Goal: Transaction & Acquisition: Purchase product/service

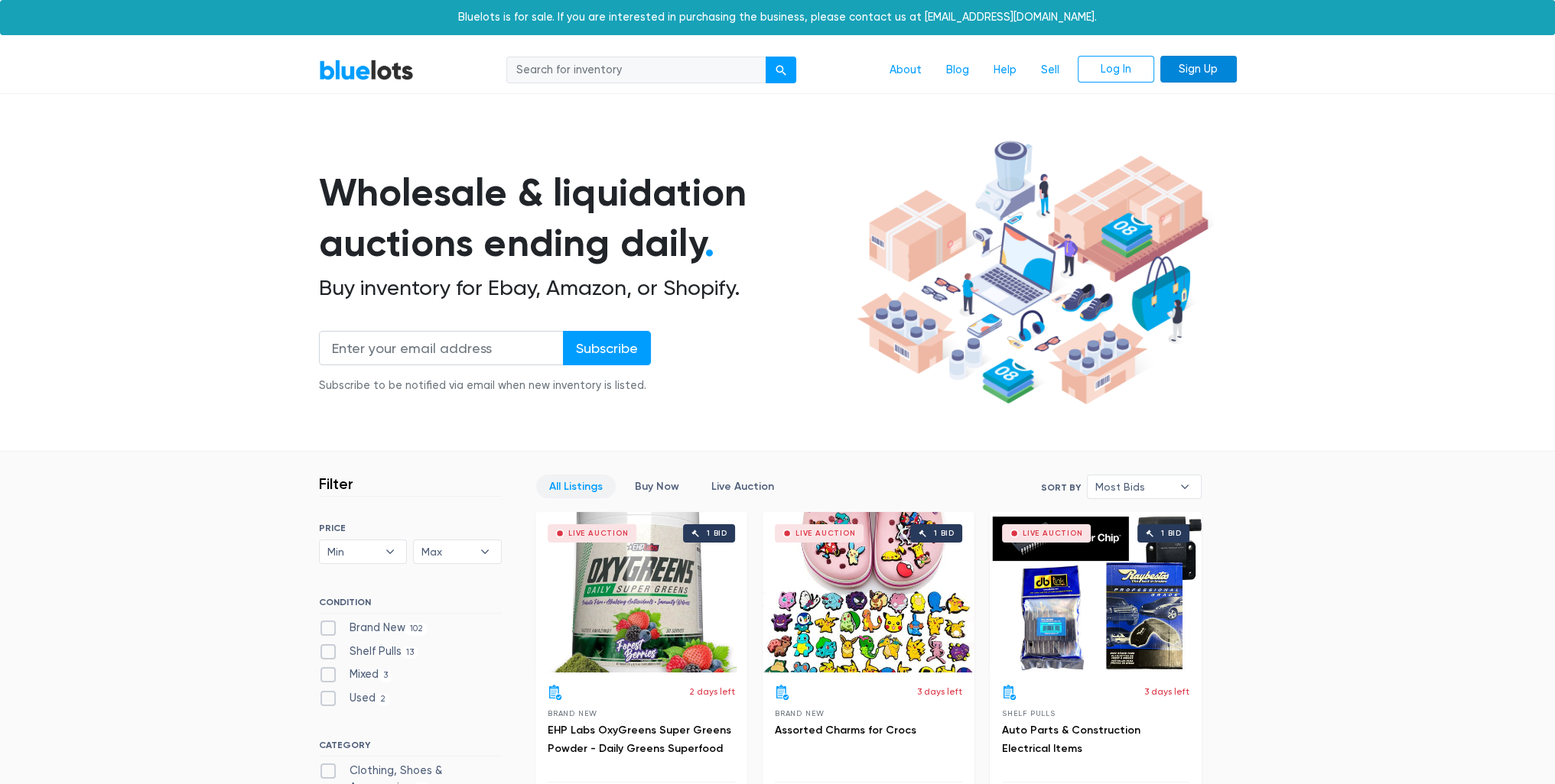
click at [1193, 75] on link "Sign Up" at bounding box center [1198, 69] width 77 height 27
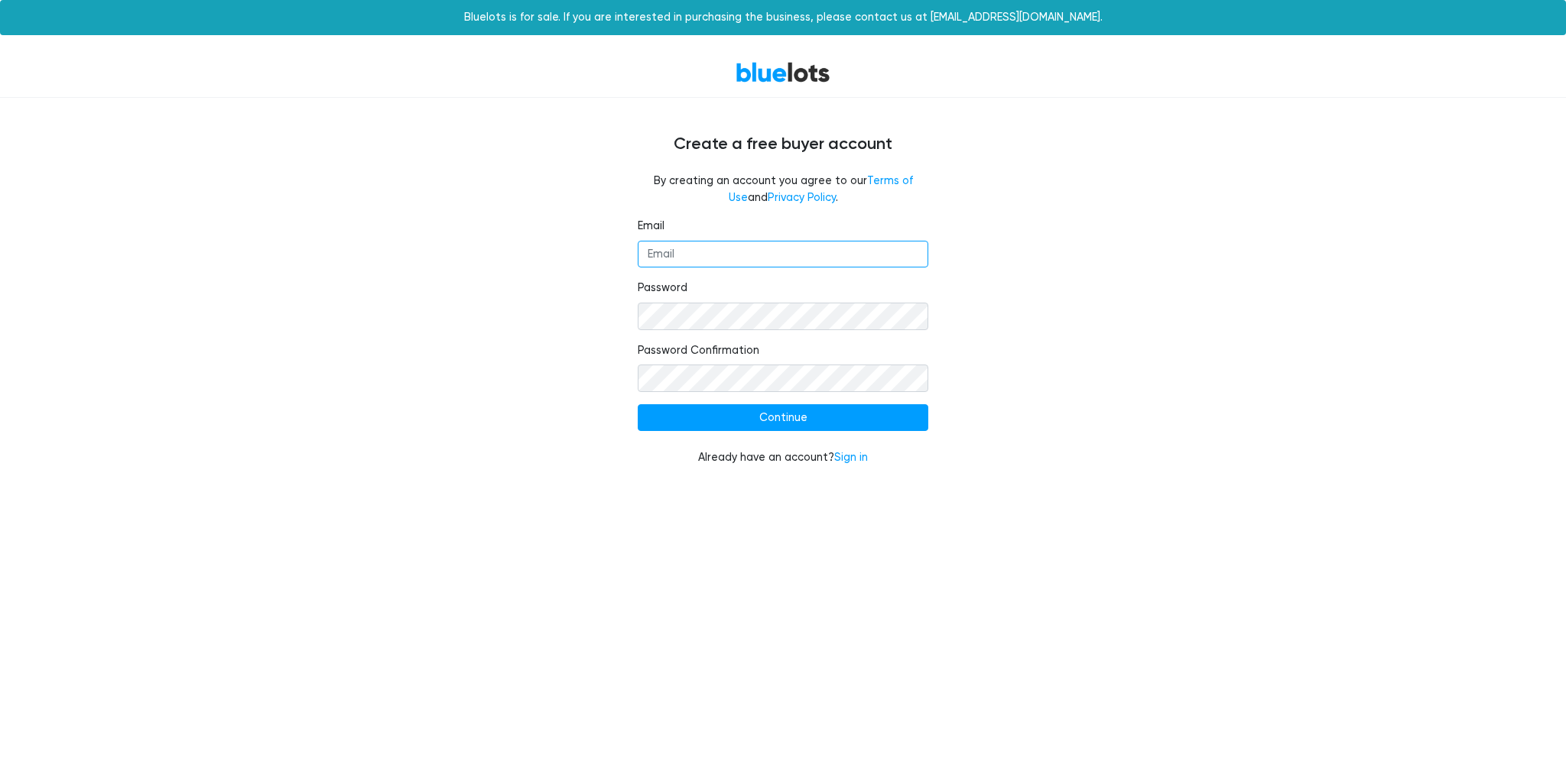
click at [688, 242] on input "Email" at bounding box center [783, 254] width 291 height 27
type input "[EMAIL_ADDRESS][DOMAIN_NAME]"
click at [637, 404] on input "Continue" at bounding box center [783, 418] width 291 height 27
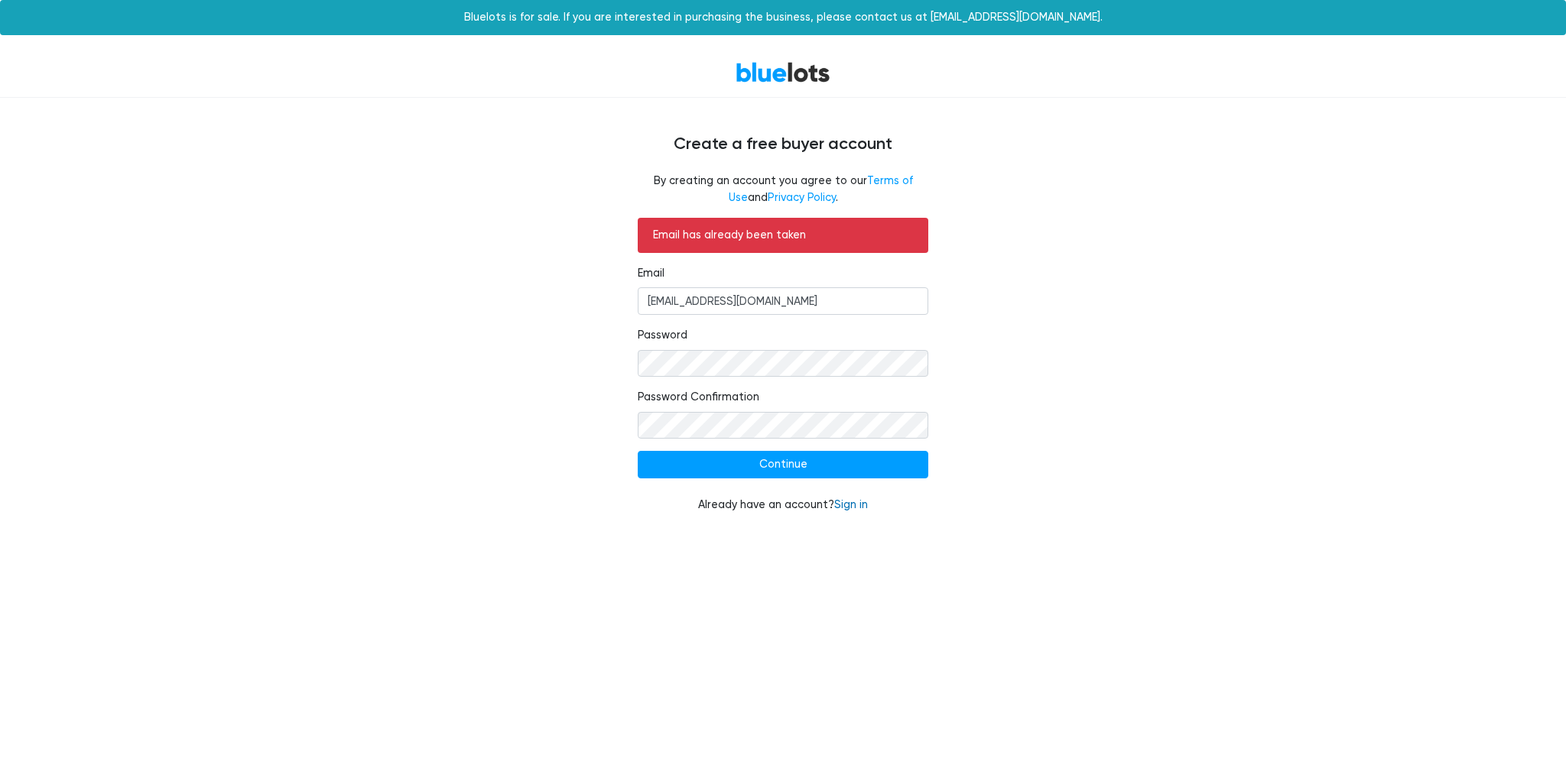
click at [860, 502] on link "Sign in" at bounding box center [851, 504] width 33 height 13
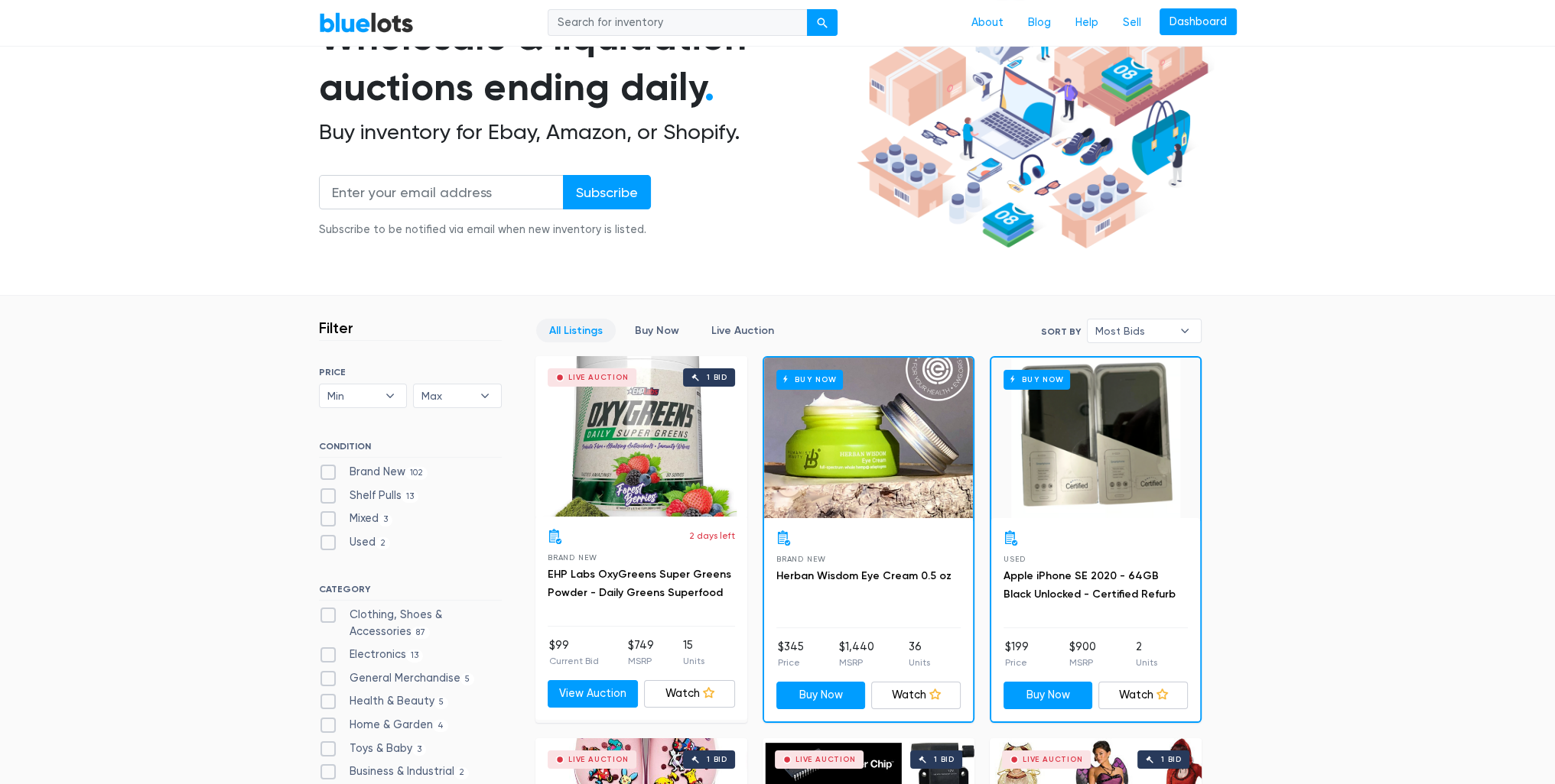
scroll to position [229, 0]
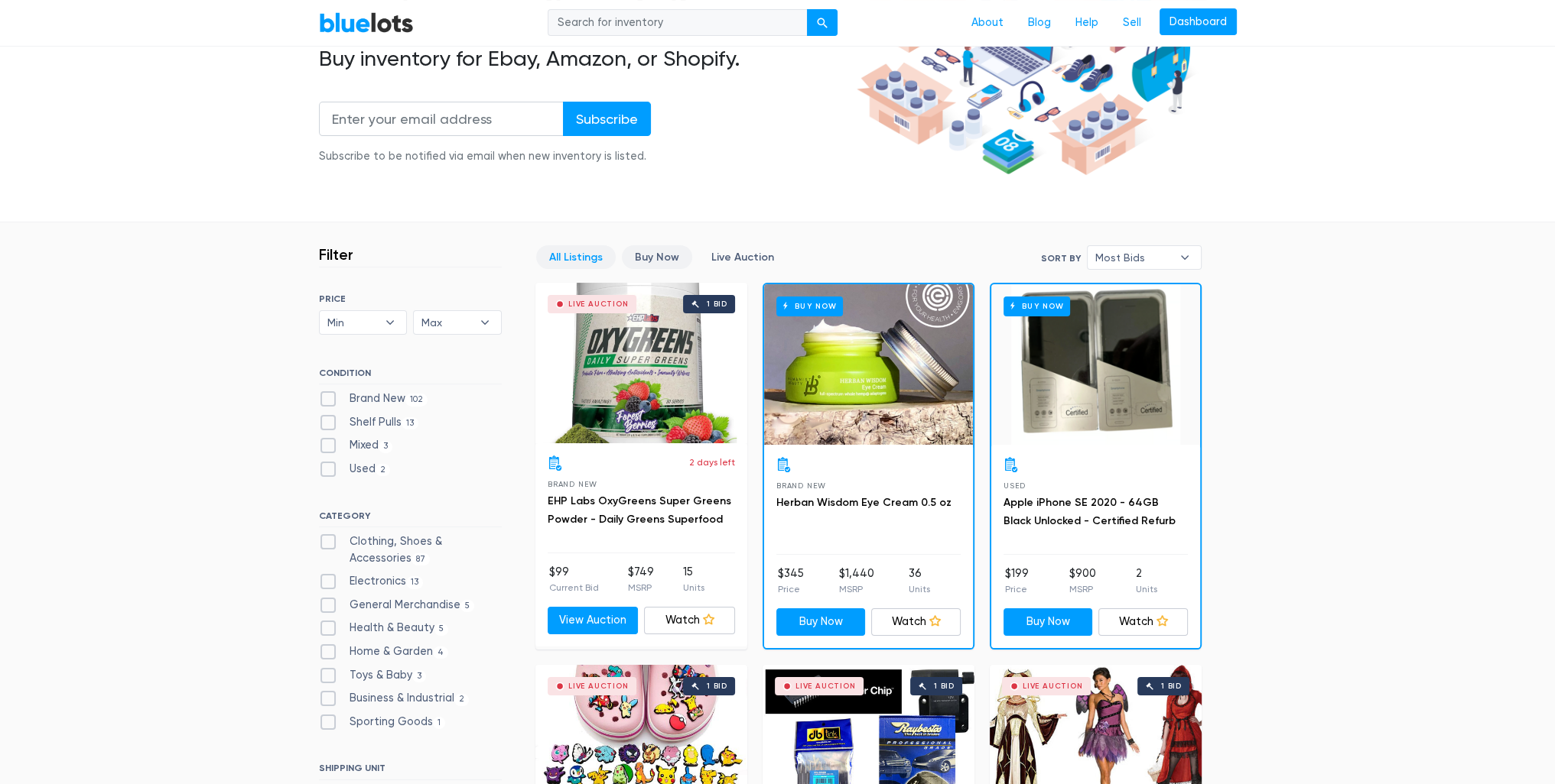
click at [660, 254] on link "Buy Now" at bounding box center [657, 258] width 70 height 24
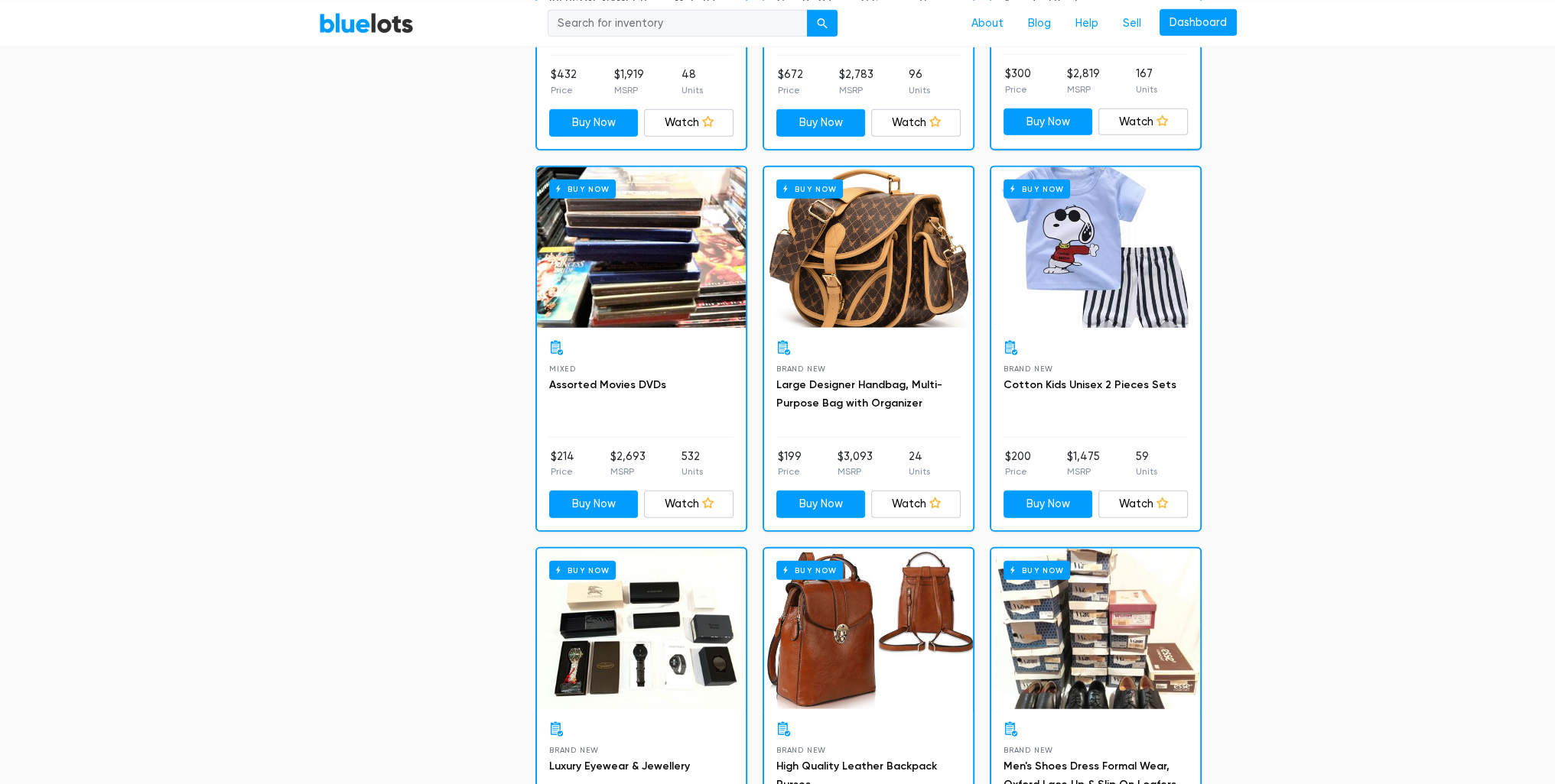
scroll to position [4922, 0]
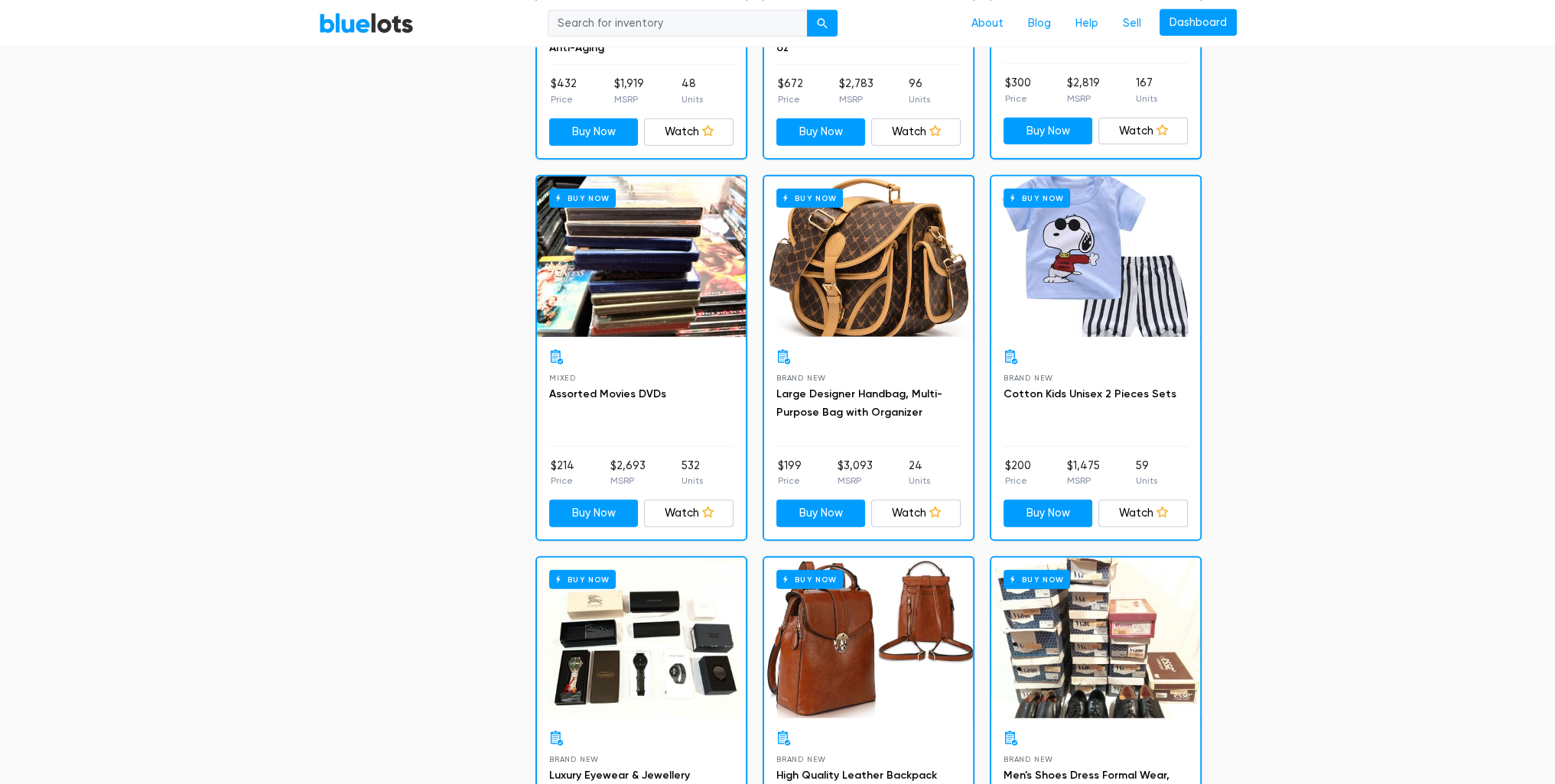
click at [869, 390] on link "Large Designer Handbag, Multi-Purpose Bag with Organizer" at bounding box center [859, 403] width 166 height 32
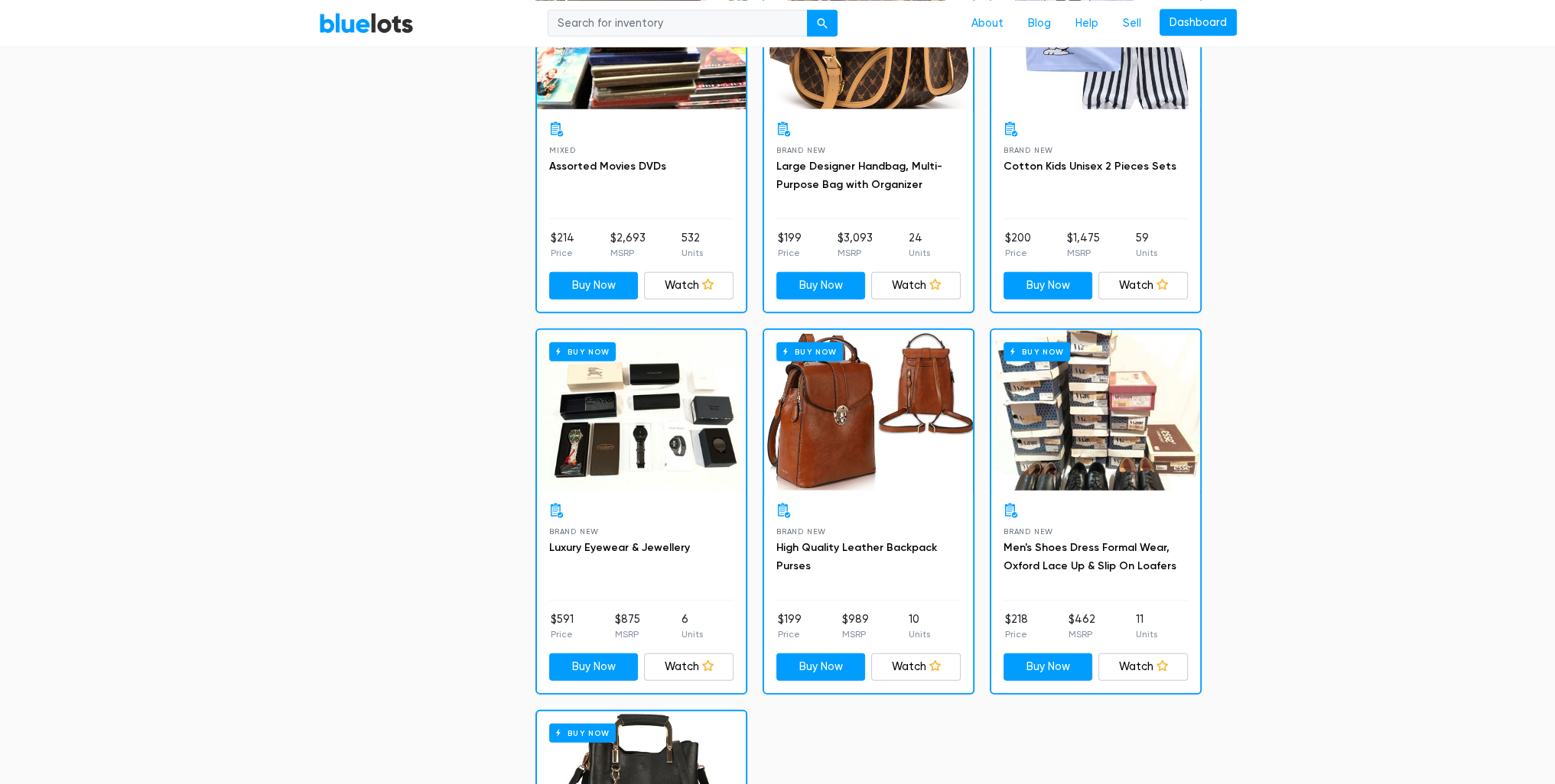
scroll to position [5151, 0]
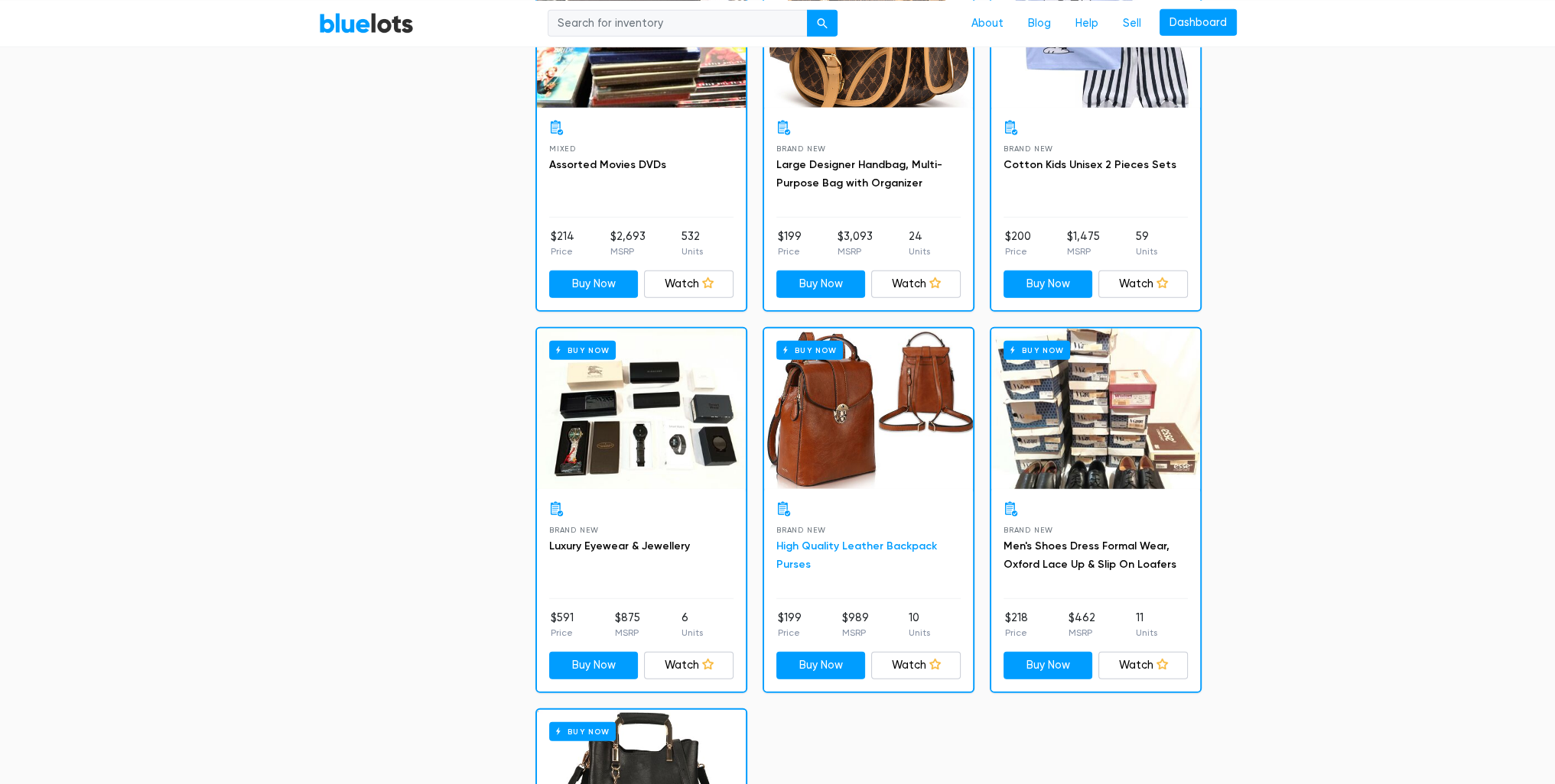
click at [858, 540] on link "High Quality Leather Backpack Purses" at bounding box center [857, 555] width 160 height 32
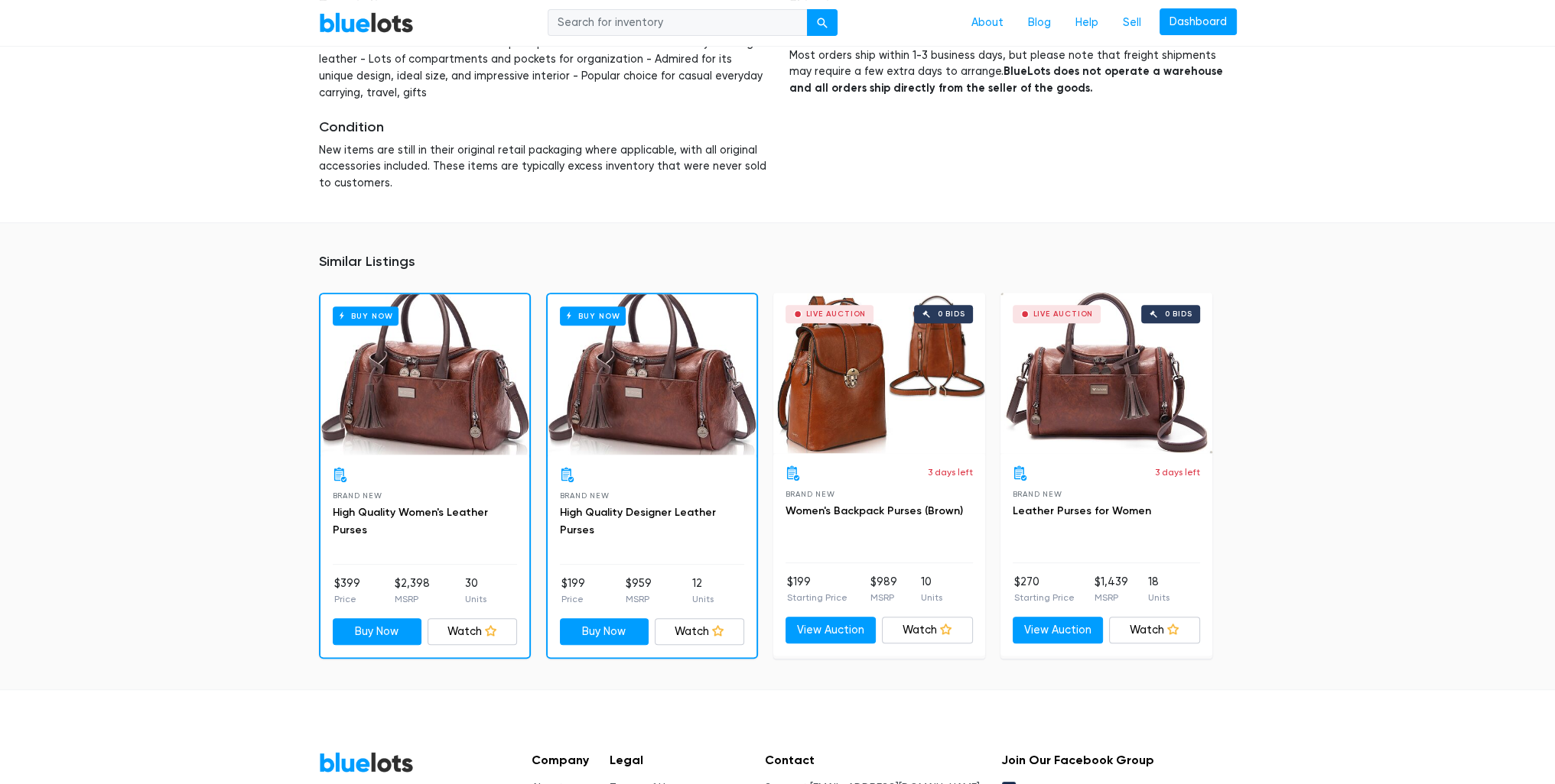
scroll to position [851, 0]
